Goal: Task Accomplishment & Management: Use online tool/utility

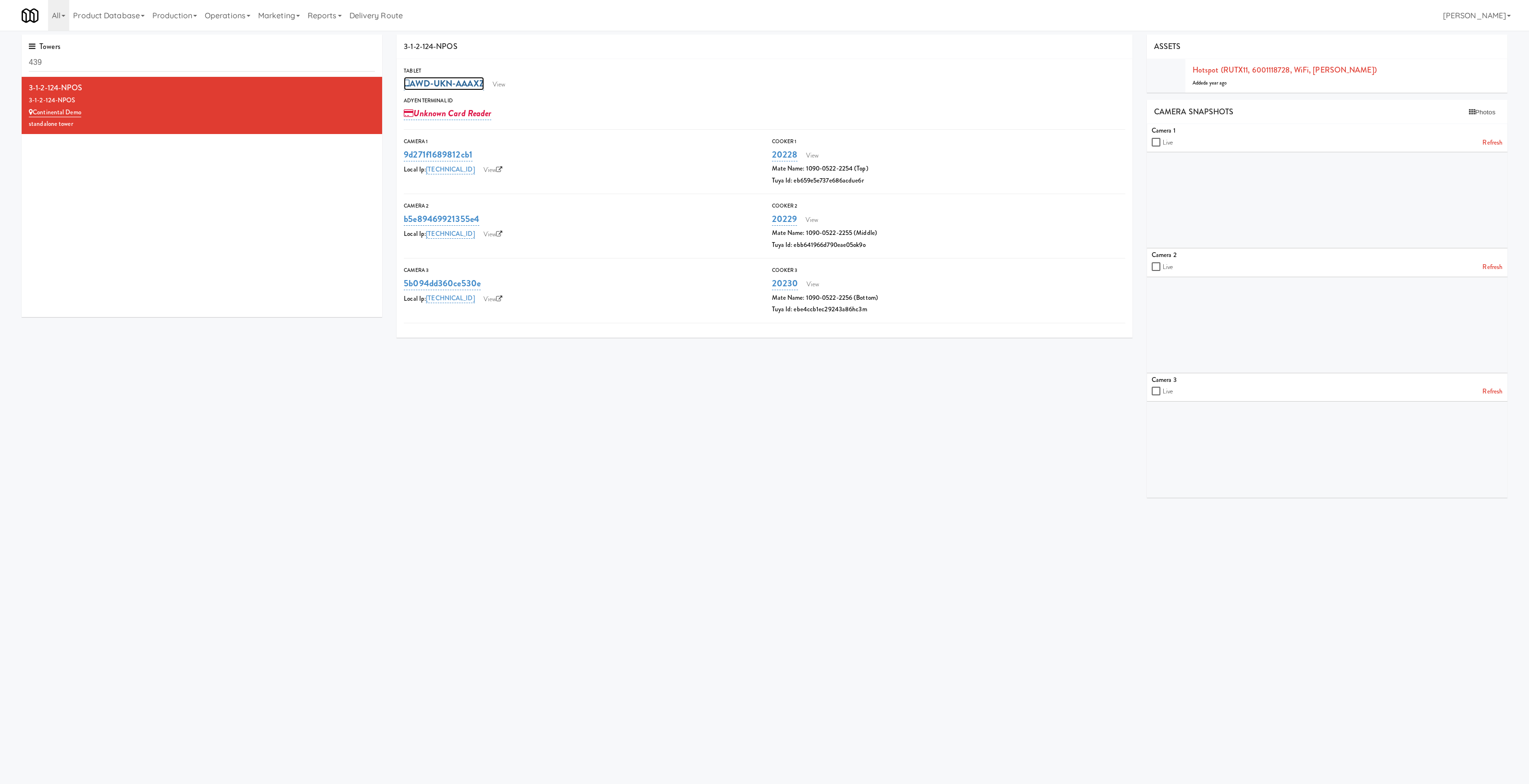
click at [469, 79] on link "AWD-UKN-AAAXZ" at bounding box center [444, 83] width 80 height 13
click at [597, 94] on div "Tablet AWD-UKN-AAAXZ 682 View Adyen Terminal Id Unknown Card Reader" at bounding box center [764, 95] width 736 height 58
click at [1156, 143] on input "checkbox" at bounding box center [1157, 142] width 11 height 7
checkbox input "true"
click at [1153, 263] on input "checkbox" at bounding box center [1157, 266] width 11 height 7
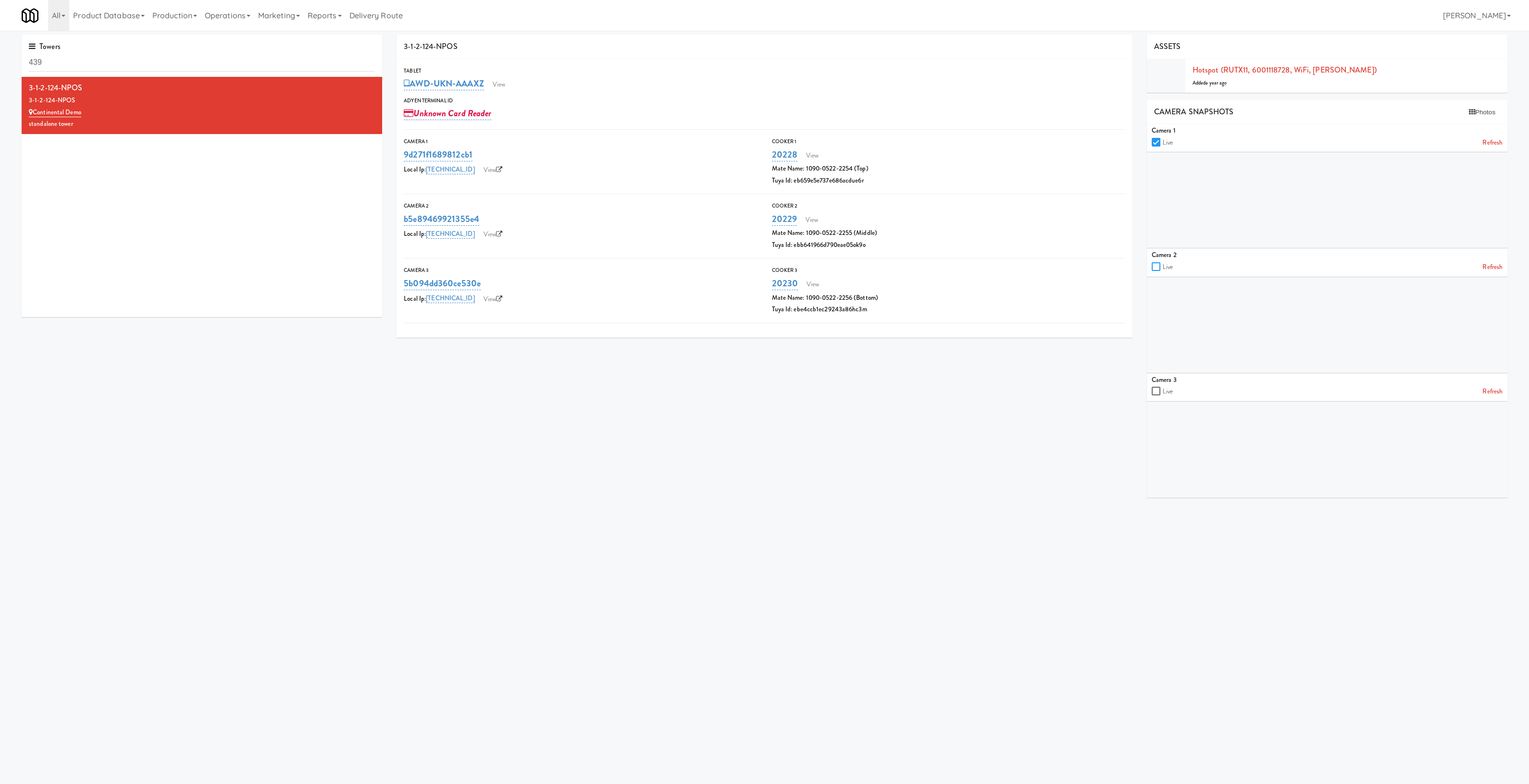
checkbox input "true"
click at [1155, 390] on input "checkbox" at bounding box center [1157, 391] width 11 height 7
checkbox input "true"
click at [507, 84] on link "View" at bounding box center [498, 85] width 22 height 15
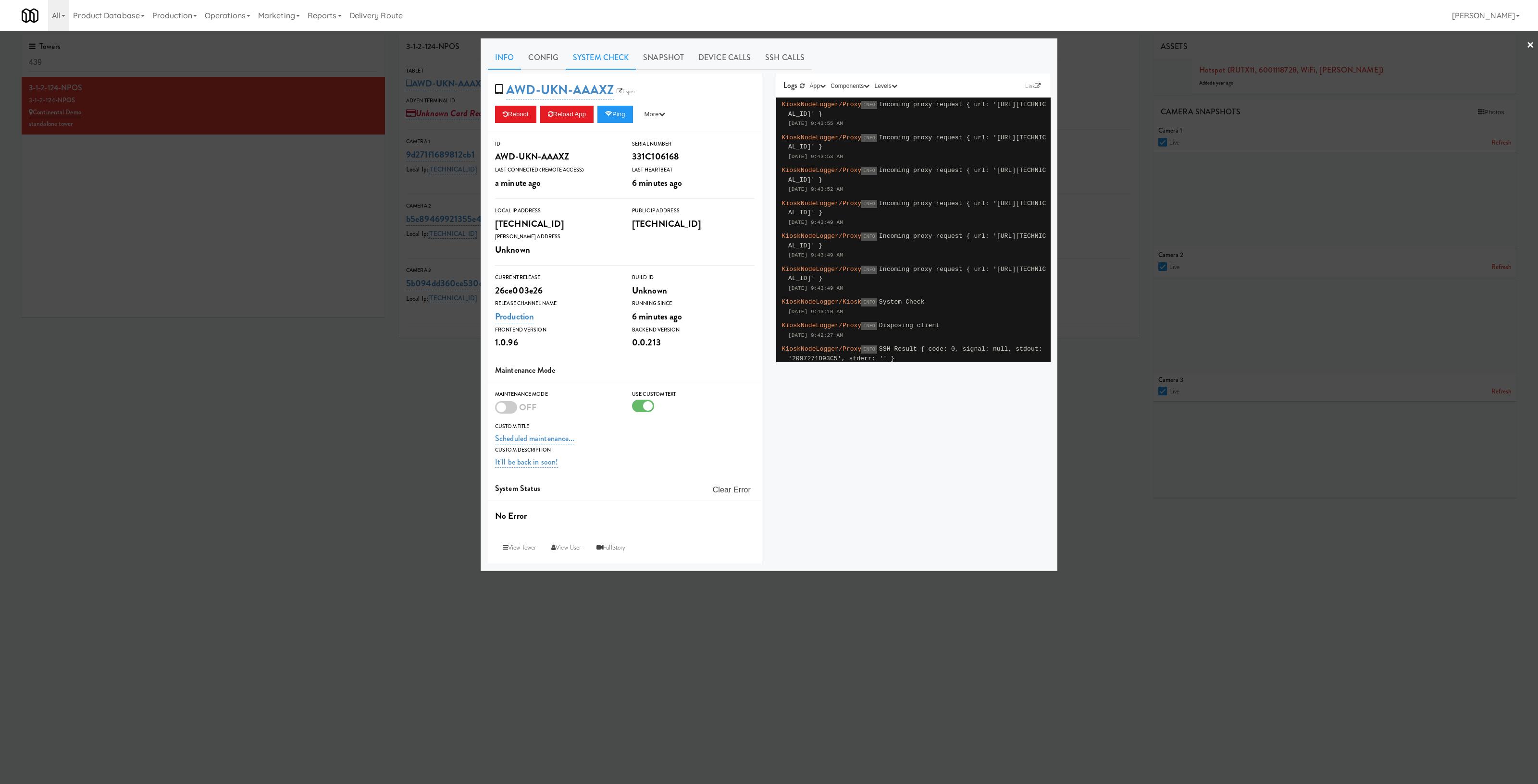
click at [603, 51] on link "System Check" at bounding box center [601, 57] width 70 height 24
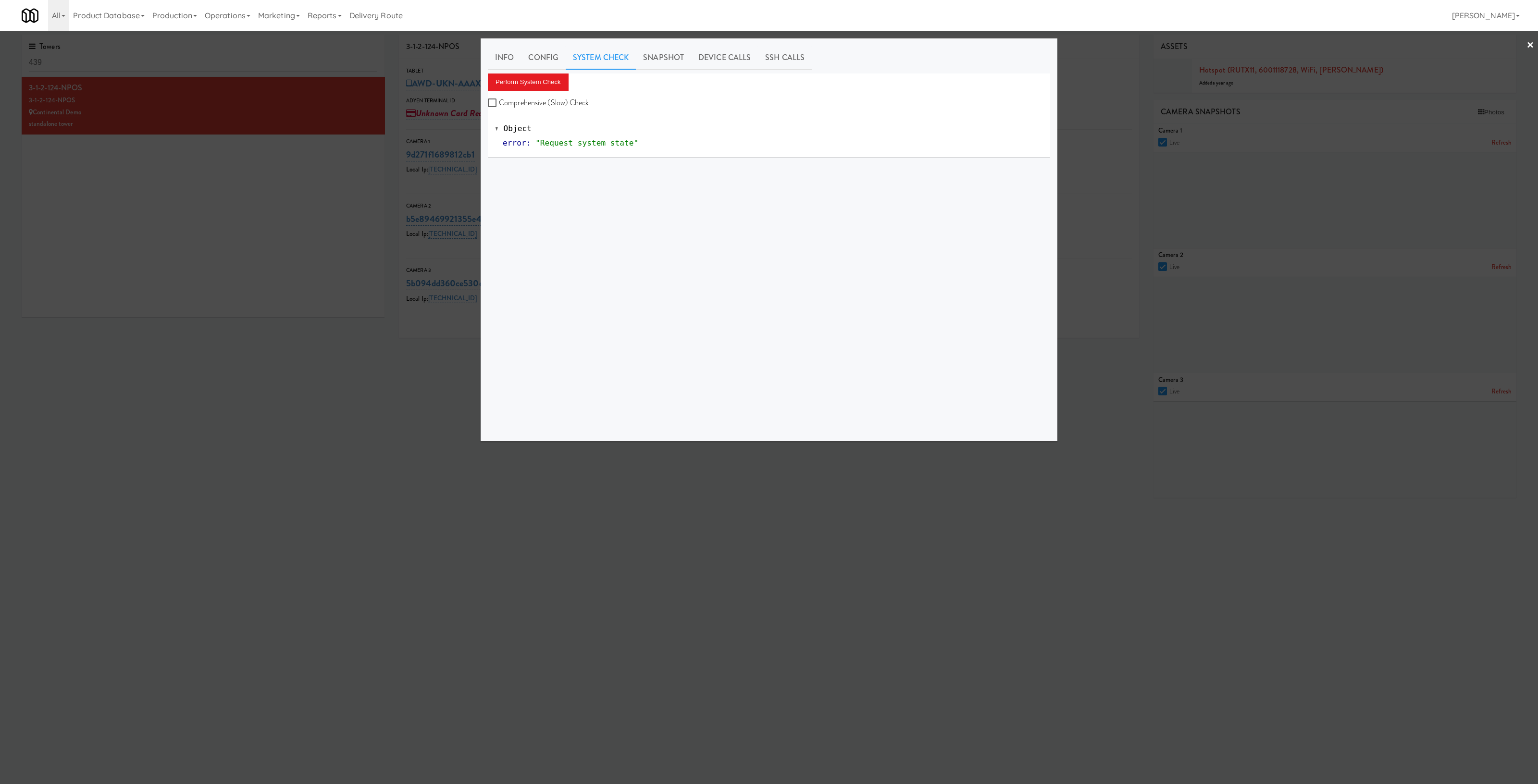
click at [533, 70] on div "Info Config System Check Snapshot Device Calls SSH Calls Perform System Check C…" at bounding box center [769, 239] width 562 height 388
click at [538, 75] on button "Perform System Check" at bounding box center [528, 82] width 81 height 17
click at [308, 232] on div at bounding box center [769, 392] width 1538 height 784
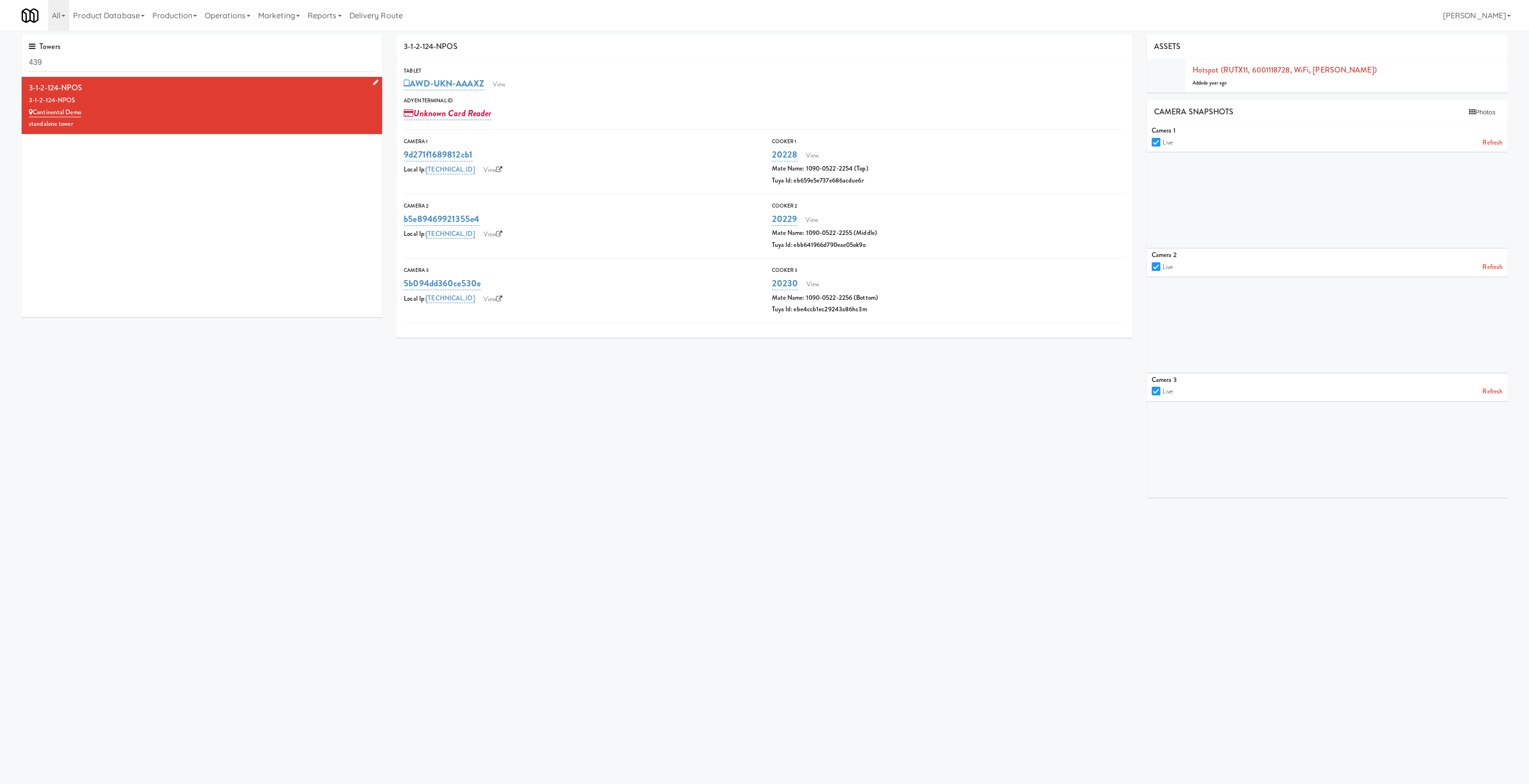
click at [373, 82] on icon at bounding box center [376, 82] width 5 height 7
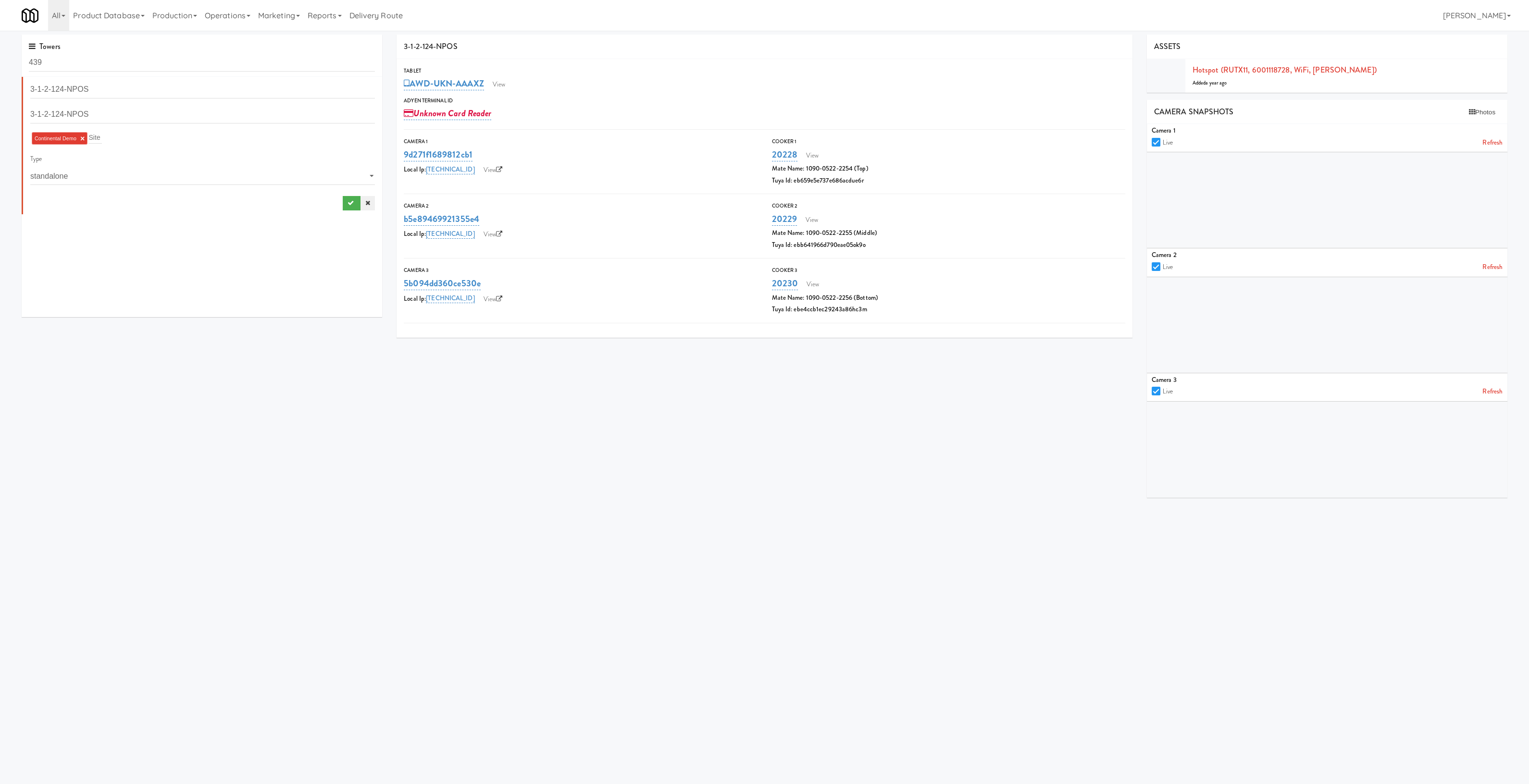
click at [365, 203] on icon at bounding box center [368, 203] width 5 height 7
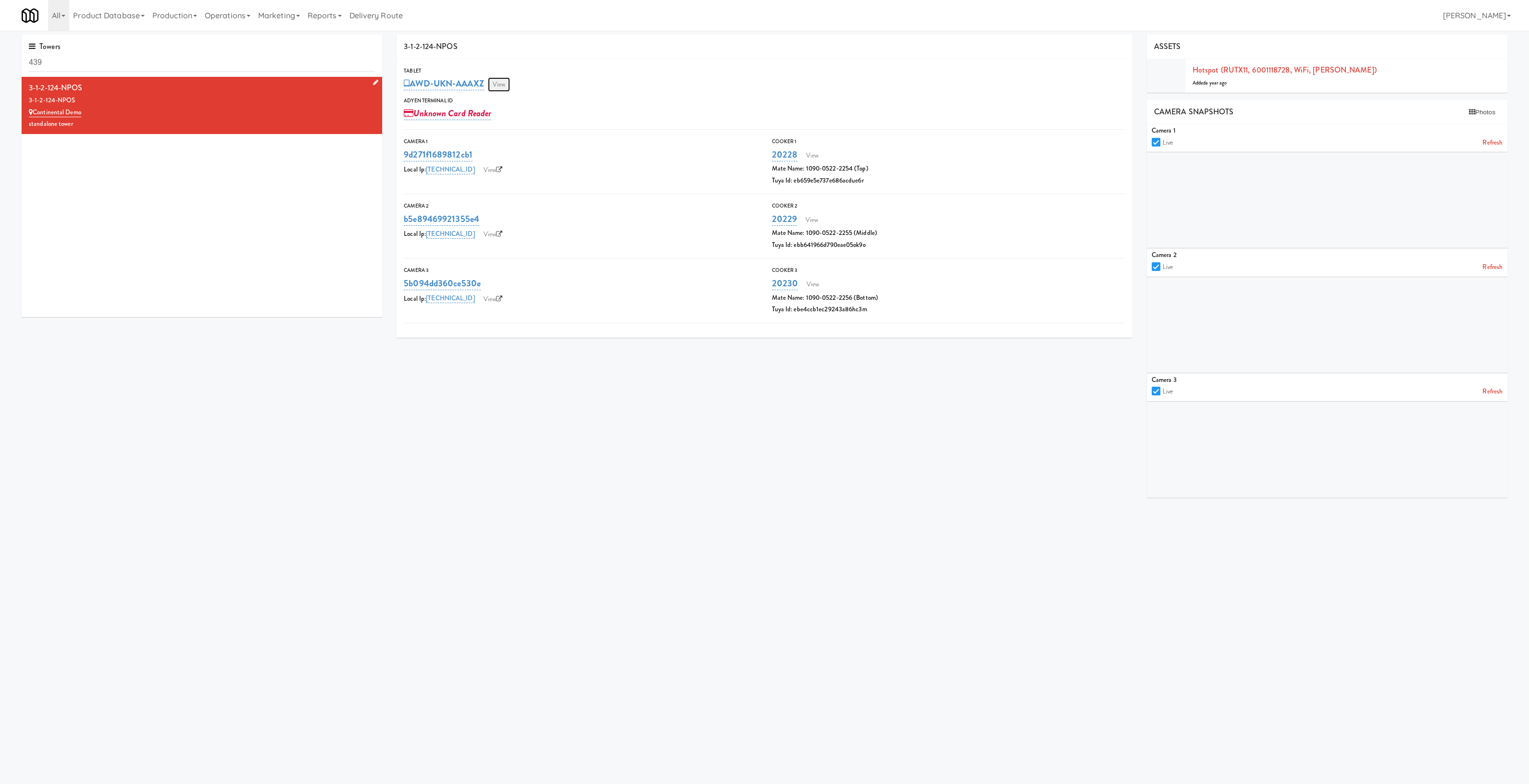
click at [501, 81] on link "View" at bounding box center [498, 85] width 22 height 15
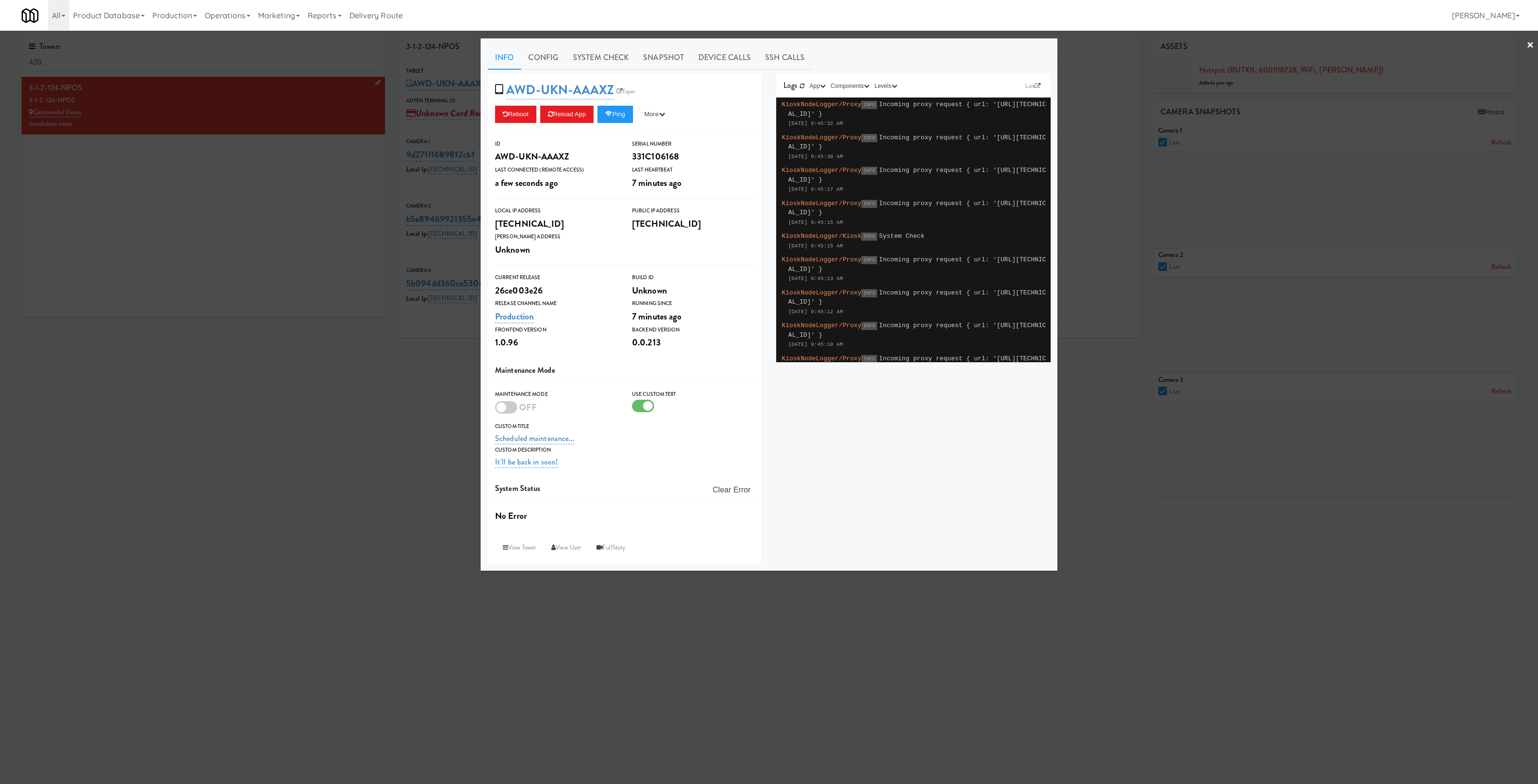
click at [323, 377] on div at bounding box center [769, 392] width 1538 height 784
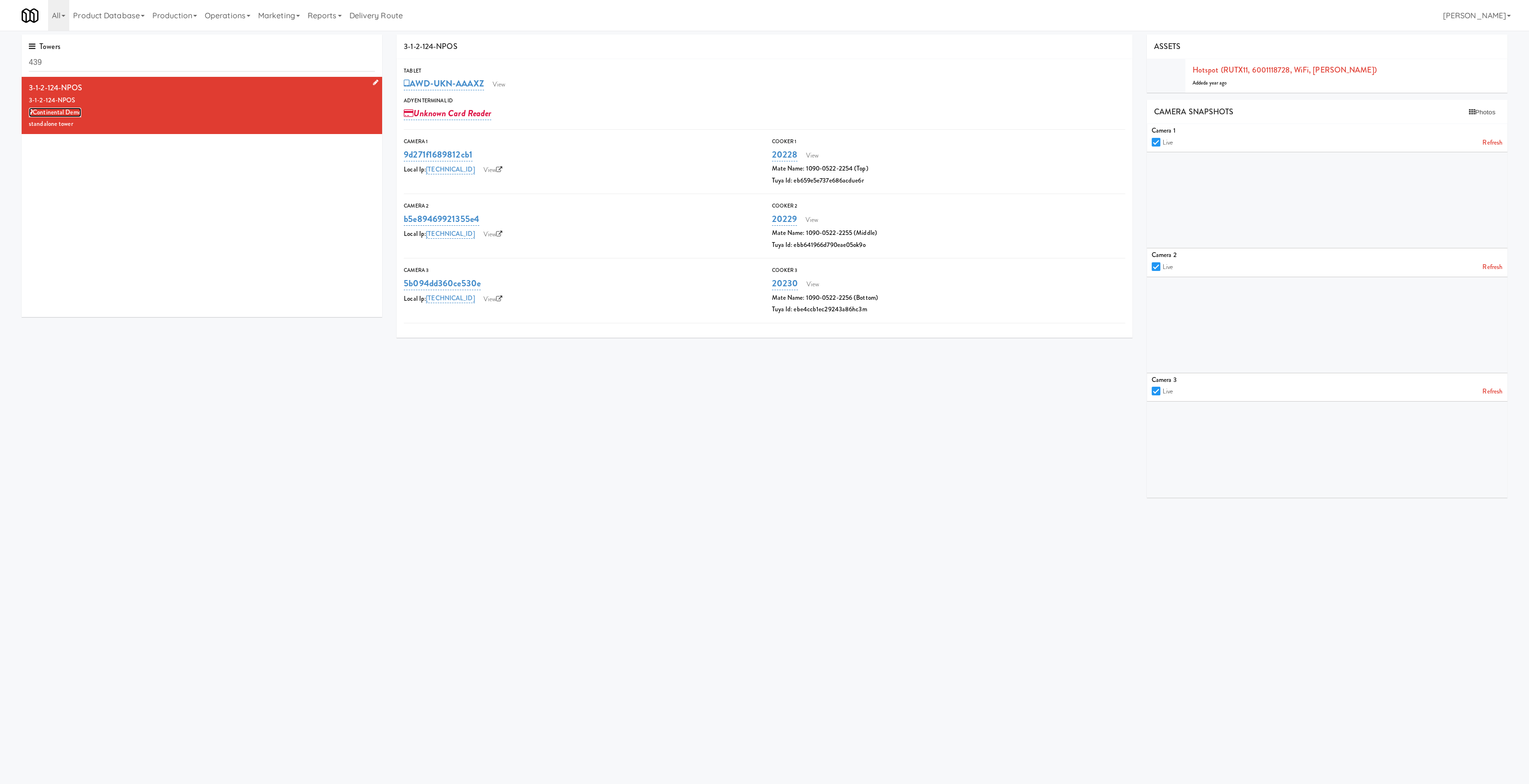
click at [56, 110] on link "Continental Demo" at bounding box center [55, 113] width 52 height 10
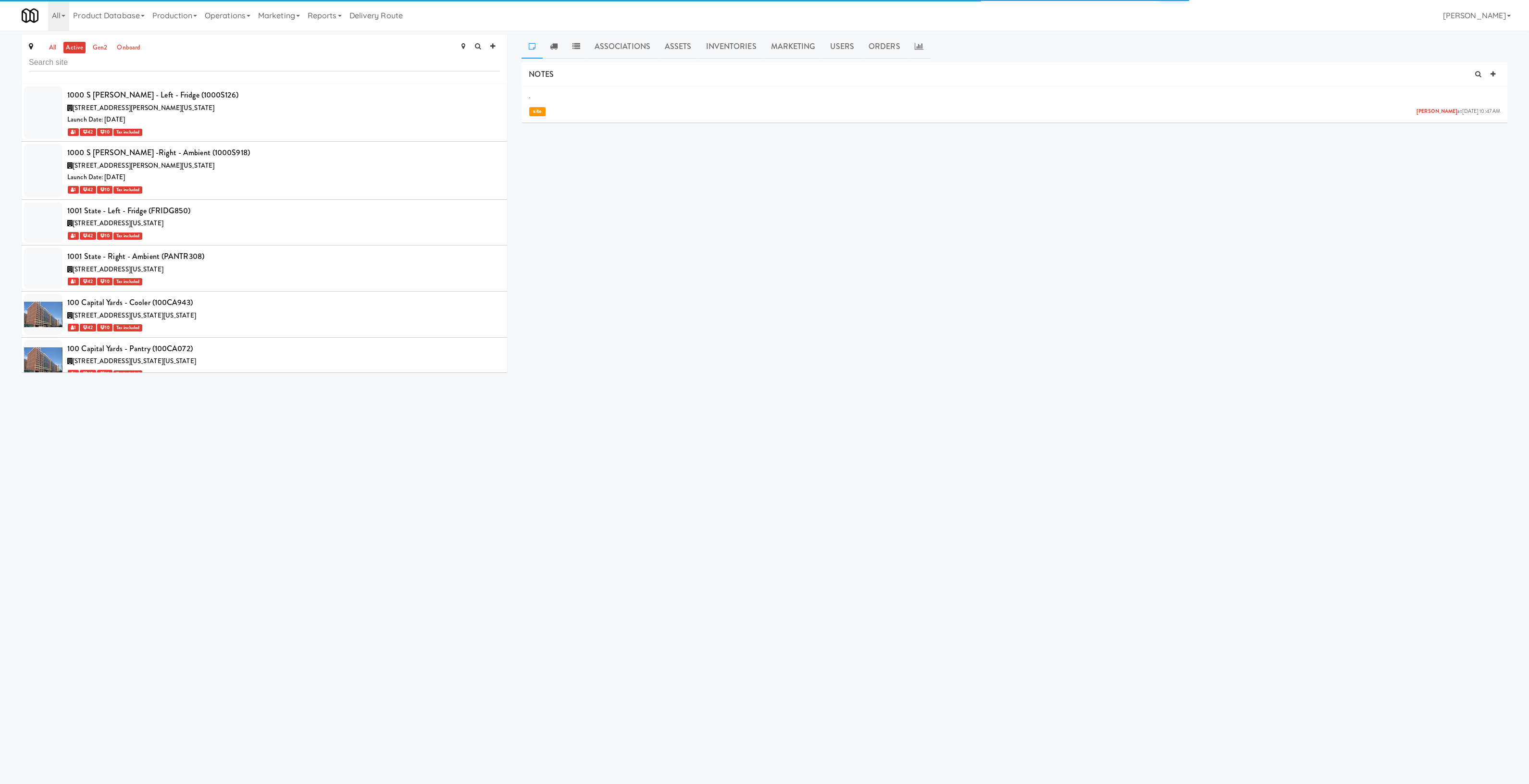
scroll to position [11637, 0]
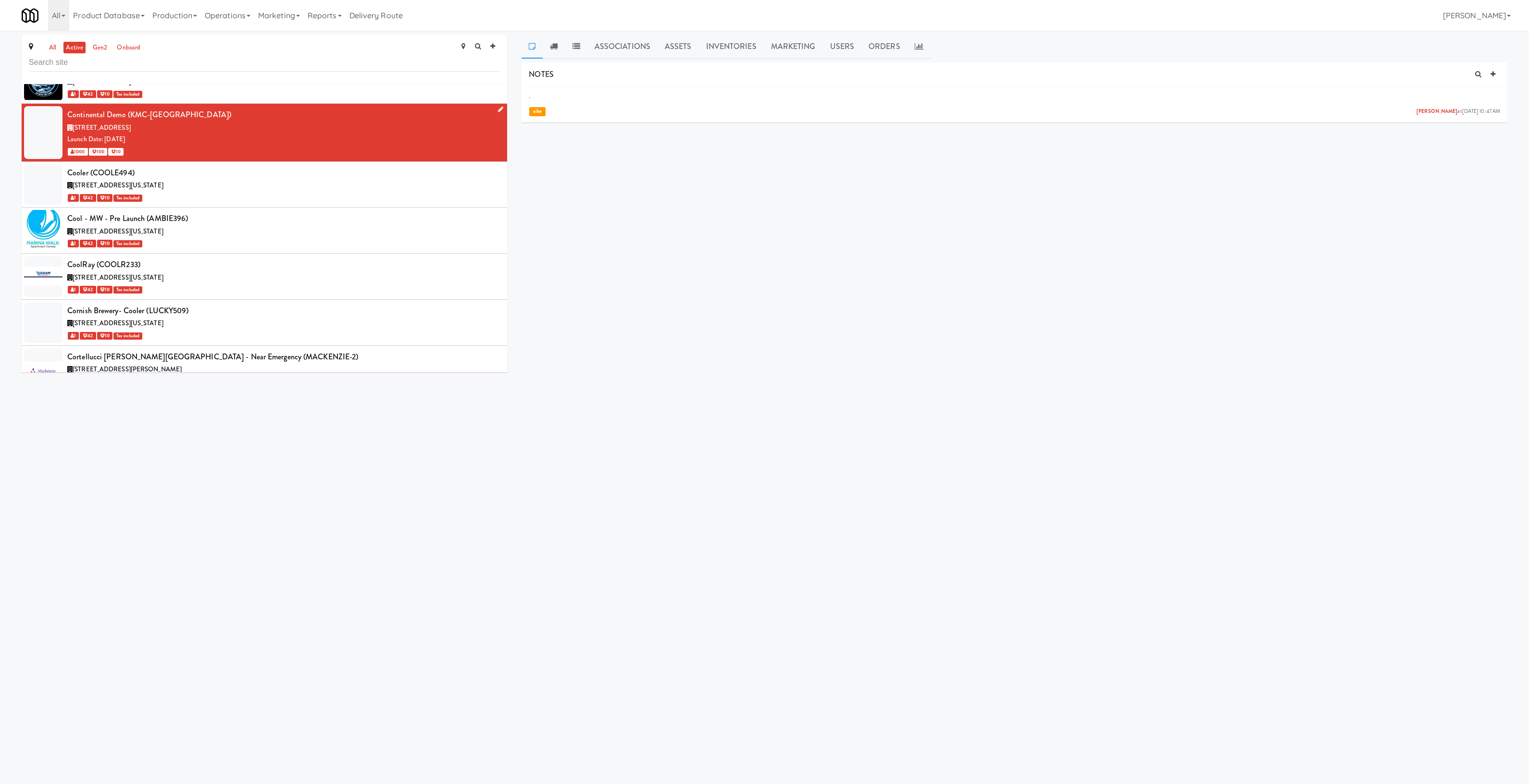
click at [498, 106] on icon at bounding box center [501, 109] width 5 height 7
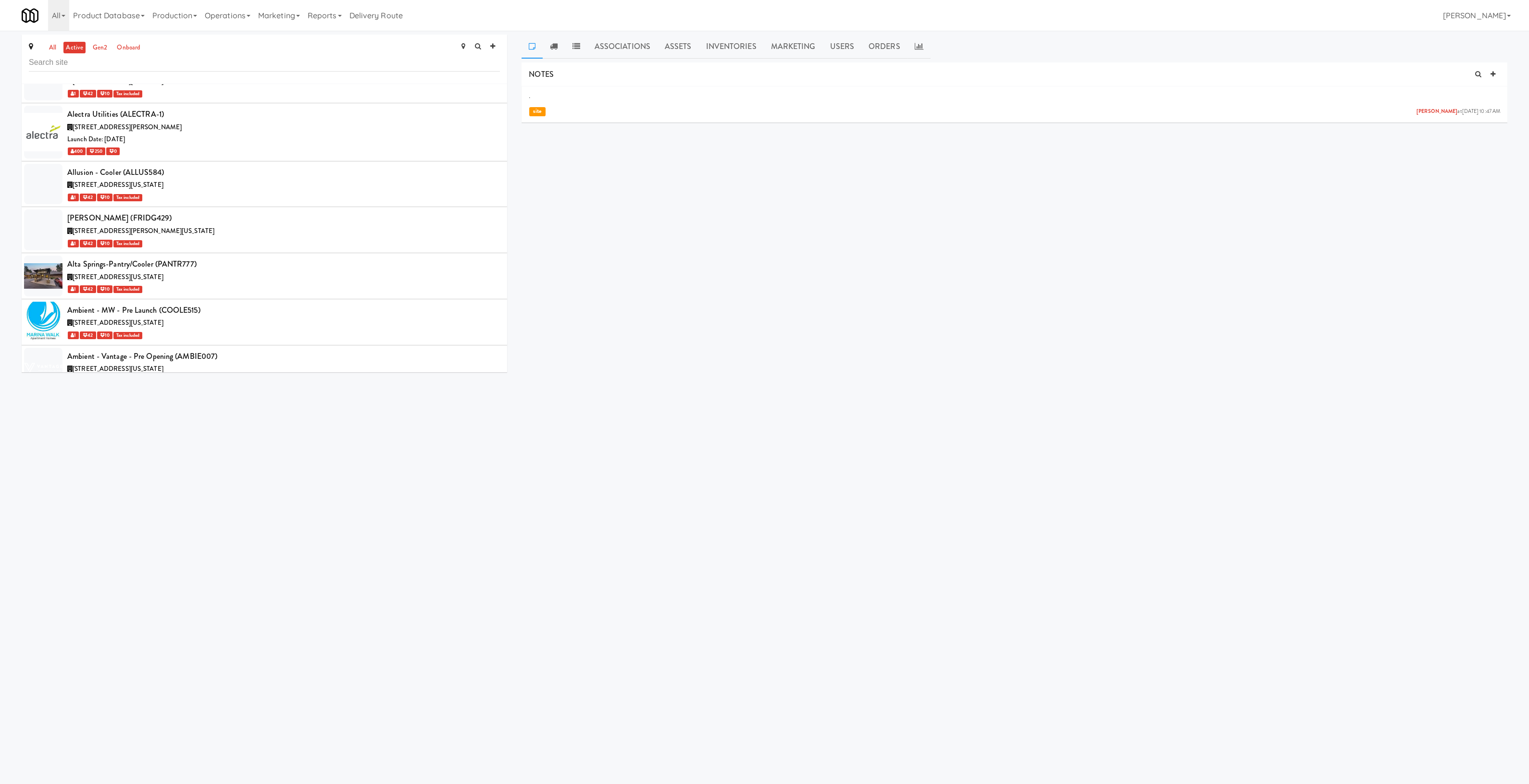
scroll to position [6652, 0]
